Goal: Find specific page/section

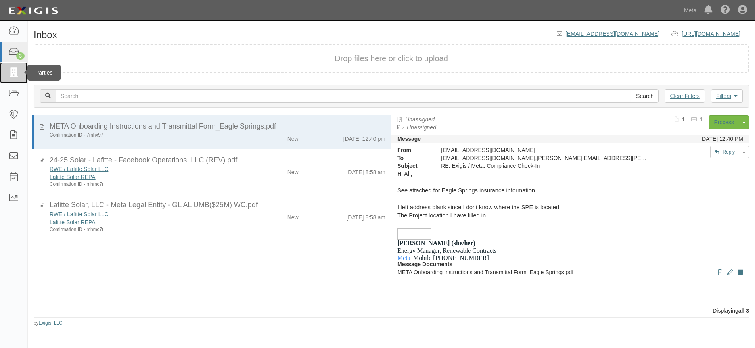
click at [13, 69] on icon at bounding box center [13, 72] width 11 height 9
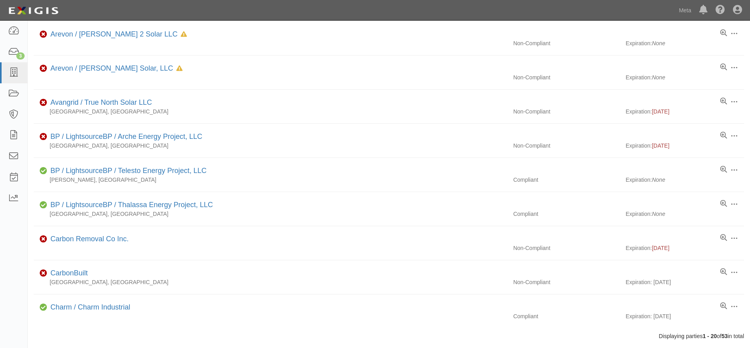
scroll to position [491, 0]
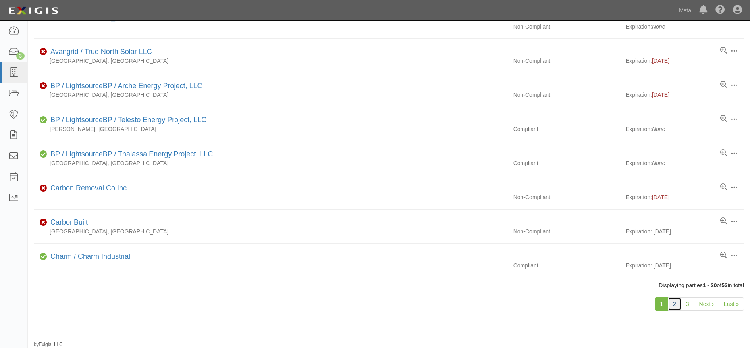
click at [671, 306] on link "2" at bounding box center [673, 303] width 13 height 13
